Goal: Information Seeking & Learning: Learn about a topic

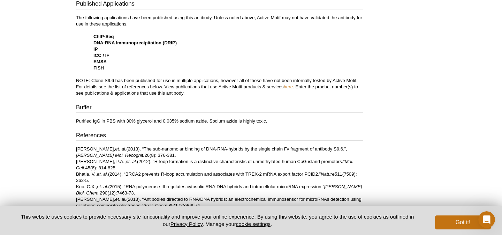
scroll to position [286, 0]
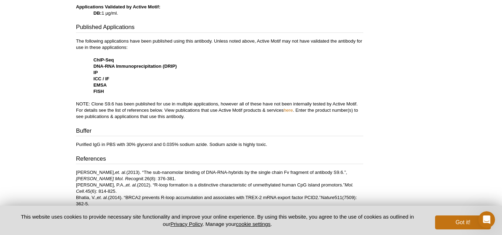
drag, startPoint x: 254, startPoint y: 141, endPoint x: 249, endPoint y: 140, distance: 5.1
click at [249, 140] on div "Application Notes Applications Validated by Active Motif: DB: 1 µg/ml. Publishe…" at bounding box center [219, 120] width 287 height 262
click at [248, 141] on div "Application Notes Applications Validated by Active Motif: DB: 1 µg/ml. Publishe…" at bounding box center [219, 120] width 287 height 262
click at [242, 116] on p "The following applications have been published using this antibody. Unless note…" at bounding box center [219, 79] width 287 height 82
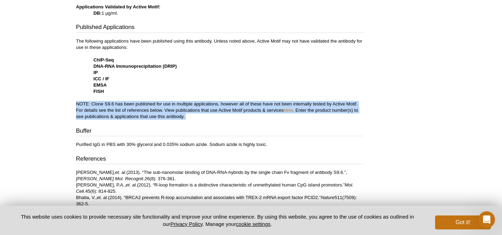
click at [242, 118] on p "The following applications have been published using this antibody. Unless note…" at bounding box center [219, 79] width 287 height 82
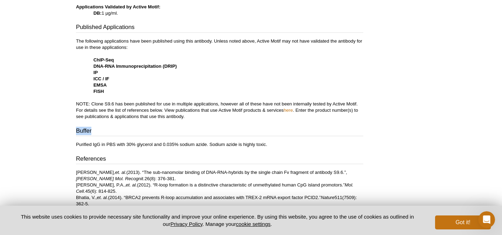
drag, startPoint x: 242, startPoint y: 118, endPoint x: 253, endPoint y: 129, distance: 15.3
click at [253, 129] on div "Application Notes Applications Validated by Active Motif: DB: 1 µg/ml. Publishe…" at bounding box center [219, 120] width 287 height 262
click at [253, 129] on h3 "Buffer" at bounding box center [219, 132] width 287 height 10
click at [246, 81] on p "The following applications have been published using this antibody. Unless note…" at bounding box center [219, 79] width 287 height 82
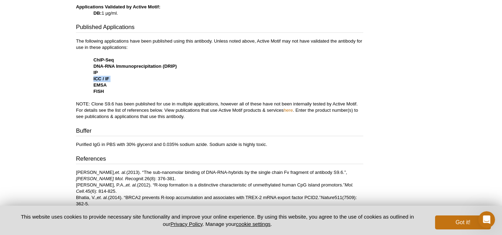
click at [246, 81] on p "The following applications have been published using this antibody. Unless note…" at bounding box center [219, 79] width 287 height 82
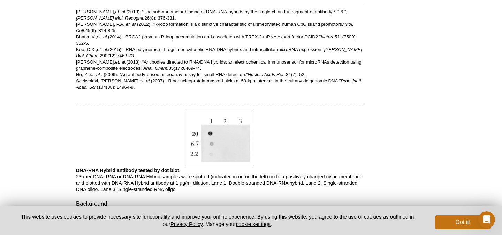
scroll to position [411, 0]
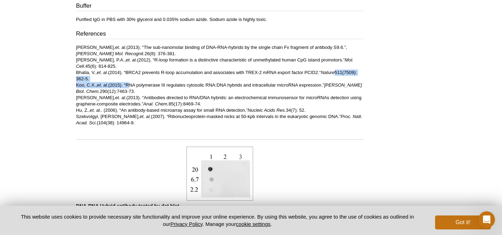
drag, startPoint x: 129, startPoint y: 87, endPoint x: 293, endPoint y: 82, distance: 163.9
click at [292, 82] on p "[PERSON_NAME], et. al. (2013). “The sub-nanomolar binding of DNA-RNA-hybrids by…" at bounding box center [219, 85] width 287 height 82
click at [293, 82] on p "[PERSON_NAME], et. al. (2013). “The sub-nanomolar binding of DNA-RNA-hybrids by…" at bounding box center [219, 85] width 287 height 82
drag, startPoint x: 127, startPoint y: 73, endPoint x: 150, endPoint y: 73, distance: 22.3
click at [150, 73] on p "[PERSON_NAME], et. al. (2013). “The sub-nanomolar binding of DNA-RNA-hybrids by…" at bounding box center [219, 85] width 287 height 82
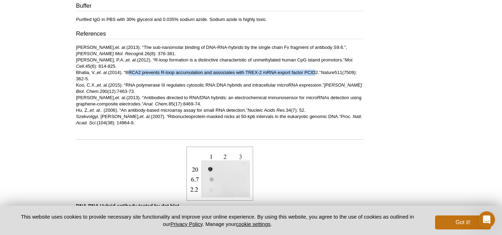
drag, startPoint x: 129, startPoint y: 72, endPoint x: 315, endPoint y: 72, distance: 186.1
click at [315, 72] on p "[PERSON_NAME], et. al. (2013). “The sub-nanomolar binding of DNA-RNA-hybrids by…" at bounding box center [219, 85] width 287 height 82
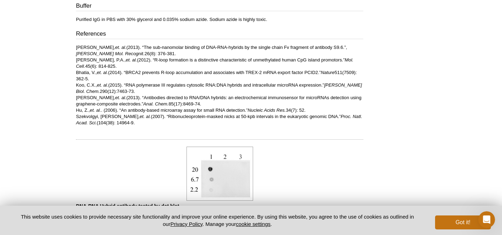
click at [272, 62] on p "[PERSON_NAME], et. al. (2013). “The sub-nanomolar binding of DNA-RNA-hybrids by…" at bounding box center [219, 85] width 287 height 82
drag, startPoint x: 127, startPoint y: 74, endPoint x: 310, endPoint y: 75, distance: 182.3
click at [310, 75] on p "[PERSON_NAME], et. al. (2013). “The sub-nanomolar binding of DNA-RNA-hybrids by…" at bounding box center [219, 85] width 287 height 82
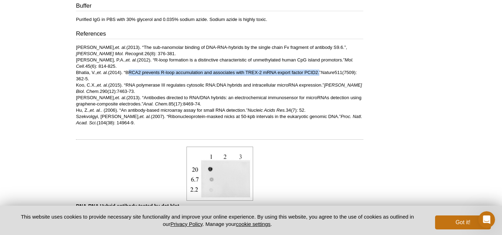
drag, startPoint x: 320, startPoint y: 72, endPoint x: 129, endPoint y: 74, distance: 191.7
click at [129, 74] on p "[PERSON_NAME], et. al. (2013). “The sub-nanomolar binding of DNA-RNA-hybrids by…" at bounding box center [219, 85] width 287 height 82
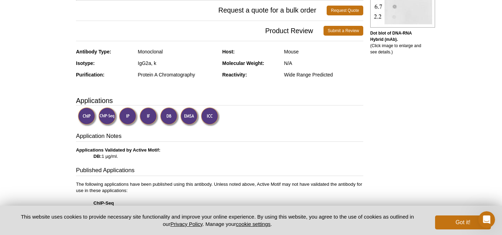
scroll to position [195, 0]
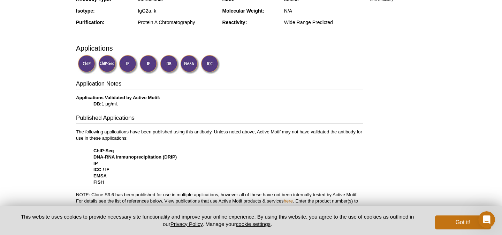
click at [264, 116] on h3 "Published Applications" at bounding box center [219, 119] width 287 height 10
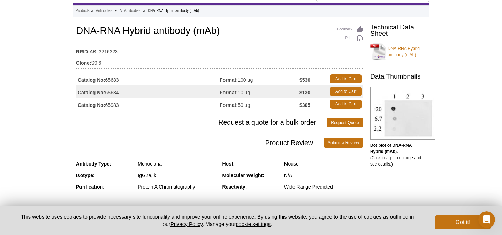
scroll to position [3, 0]
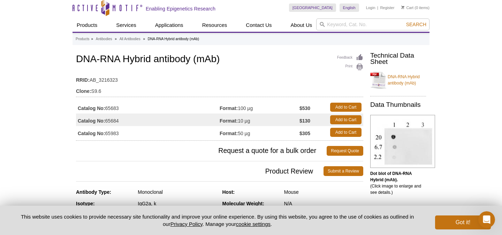
click at [272, 94] on td "Clone: S9.6" at bounding box center [219, 89] width 287 height 11
